Goal: Task Accomplishment & Management: Use online tool/utility

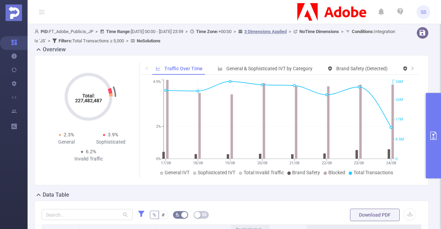
click at [435, 142] on button "primary" at bounding box center [433, 135] width 15 height 85
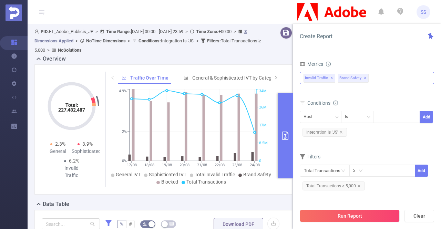
click at [364, 78] on span "✕" at bounding box center [365, 78] width 3 height 8
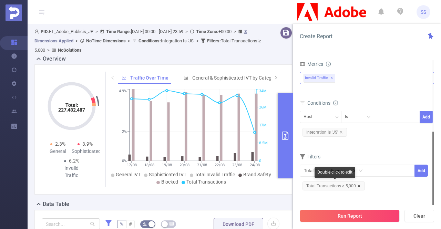
click at [357, 185] on icon "icon: close" at bounding box center [358, 186] width 2 height 2
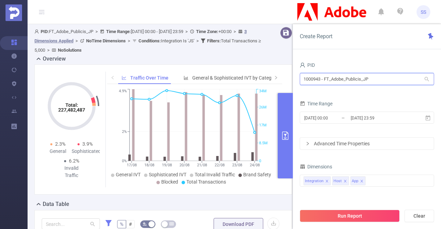
drag, startPoint x: 386, startPoint y: 78, endPoint x: 149, endPoint y: 53, distance: 239.0
click at [149, 53] on section "PID: FT_Adobe_Publicis_JP > Time Range: [DATE] 00:00 - [DATE] 23:59 > Time Zone…" at bounding box center [234, 231] width 413 height 415
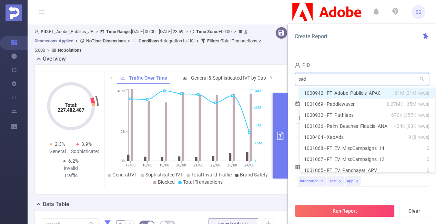
type input "padd"
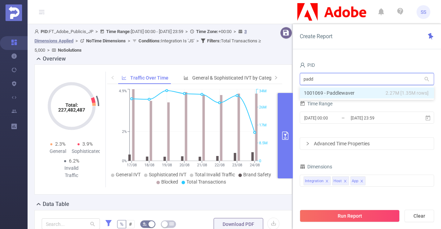
click at [387, 95] on span "2.27M [1.35M rows]" at bounding box center [406, 93] width 43 height 8
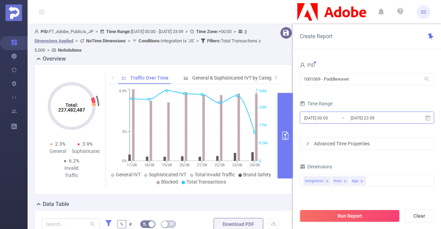
click at [355, 115] on input "[DATE] 23:59" at bounding box center [378, 117] width 56 height 9
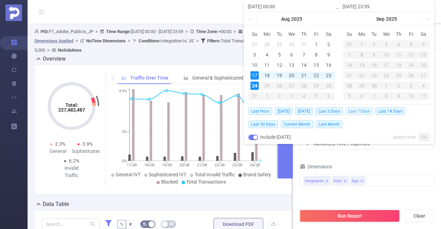
click at [356, 111] on span "Last 7 Days" at bounding box center [358, 111] width 27 height 8
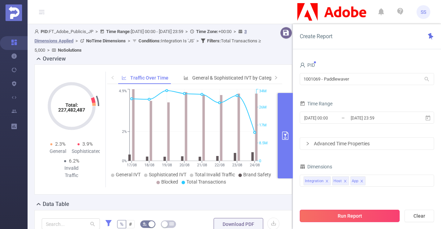
click at [348, 219] on button "Run Report" at bounding box center [350, 216] width 100 height 12
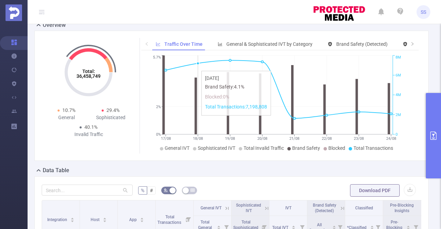
scroll to position [34, 0]
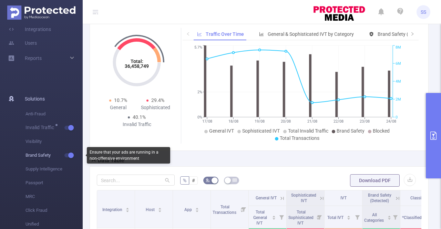
click at [65, 154] on button "button" at bounding box center [69, 155] width 10 height 4
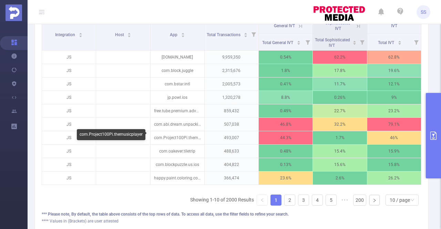
scroll to position [172, 0]
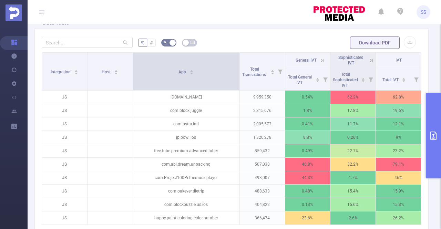
drag, startPoint x: 201, startPoint y: 74, endPoint x: 235, endPoint y: 75, distance: 34.1
click at [238, 75] on span at bounding box center [239, 72] width 3 height 38
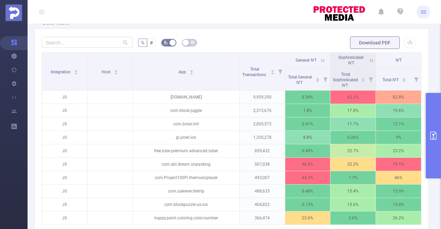
click at [318, 55] on th "General IVT" at bounding box center [307, 60] width 45 height 15
click at [319, 58] on icon at bounding box center [322, 61] width 6 height 6
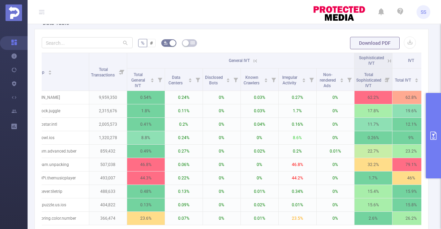
scroll to position [138, 0]
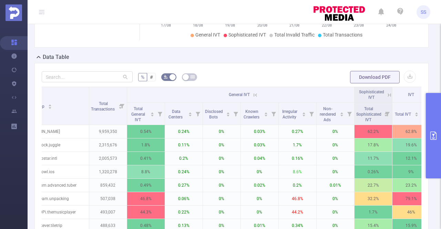
click at [255, 94] on icon at bounding box center [255, 95] width 6 height 6
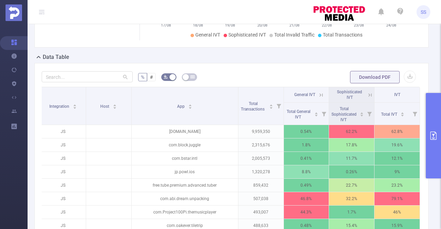
click at [367, 93] on icon at bounding box center [370, 95] width 6 height 6
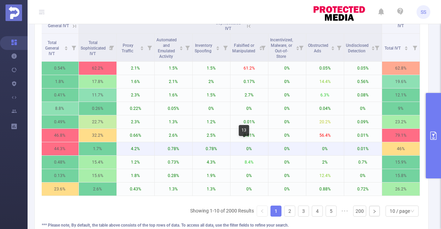
scroll to position [172, 0]
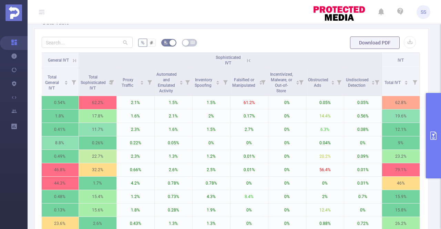
click at [240, 63] on div "Sophisticated IVT" at bounding box center [230, 60] width 41 height 11
click at [247, 60] on icon at bounding box center [248, 60] width 3 height 3
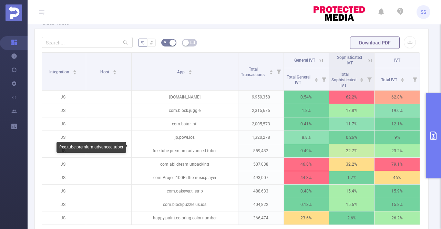
scroll to position [261, 0]
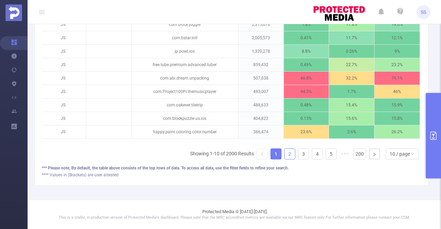
click at [288, 156] on link "2" at bounding box center [289, 154] width 10 height 10
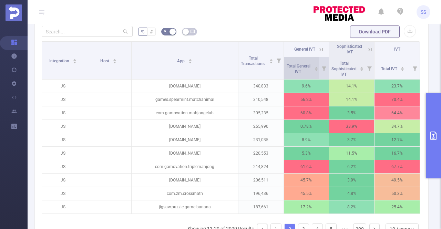
scroll to position [157, 0]
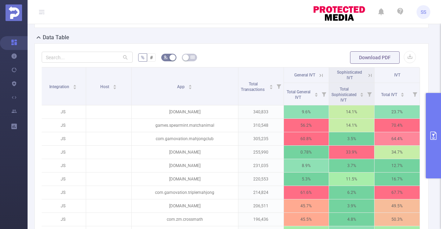
click at [319, 73] on icon at bounding box center [321, 75] width 6 height 6
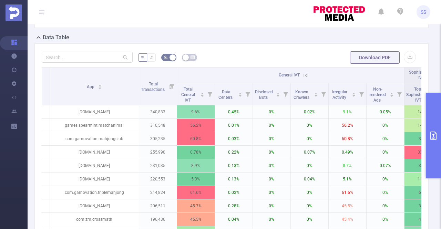
click at [308, 77] on th "General IVT" at bounding box center [290, 75] width 227 height 15
click at [307, 74] on icon at bounding box center [305, 75] width 6 height 6
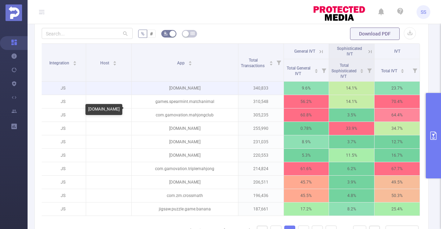
scroll to position [192, 0]
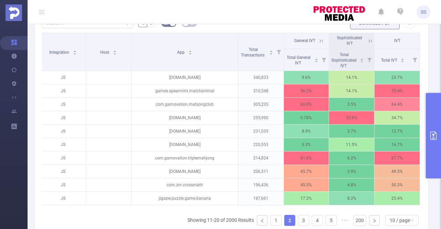
click at [367, 38] on icon at bounding box center [370, 41] width 6 height 6
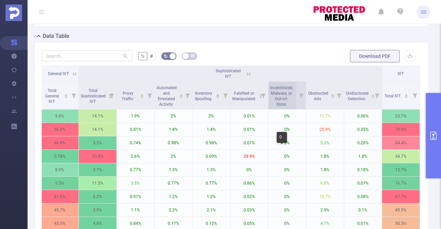
scroll to position [157, 0]
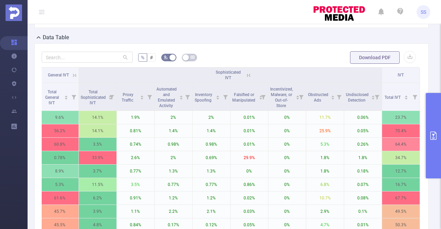
click at [246, 72] on icon at bounding box center [249, 75] width 6 height 6
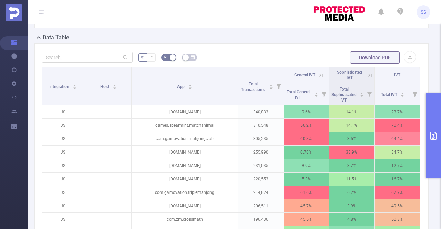
scroll to position [0, 1]
